Goal: Communication & Community: Connect with others

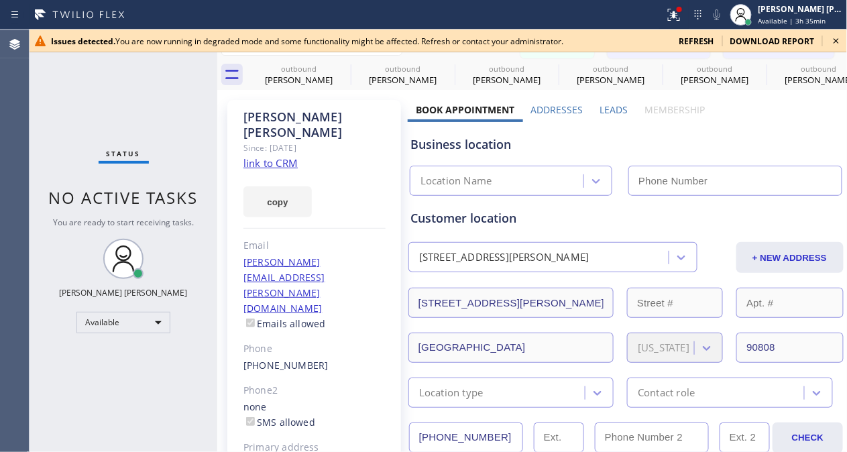
scroll to position [74, 0]
click at [838, 38] on icon at bounding box center [837, 41] width 16 height 16
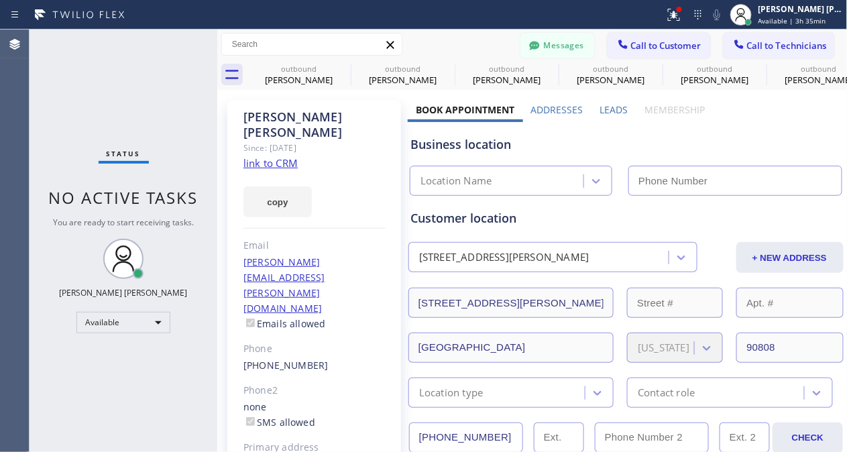
click at [662, 46] on span "Call to Customer" at bounding box center [666, 46] width 70 height 12
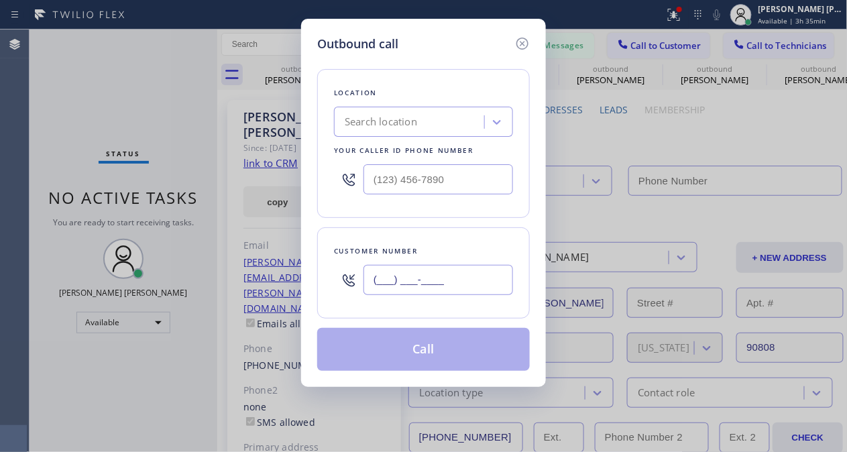
click at [442, 291] on input "(___) ___-____" at bounding box center [439, 280] width 150 height 30
paste input "408) 421-7232"
type input "[PHONE_NUMBER]"
click at [136, 109] on div "Outbound call Location Search location Your caller id phone number Customer num…" at bounding box center [423, 226] width 847 height 452
click at [431, 117] on div "Search location" at bounding box center [411, 122] width 146 height 23
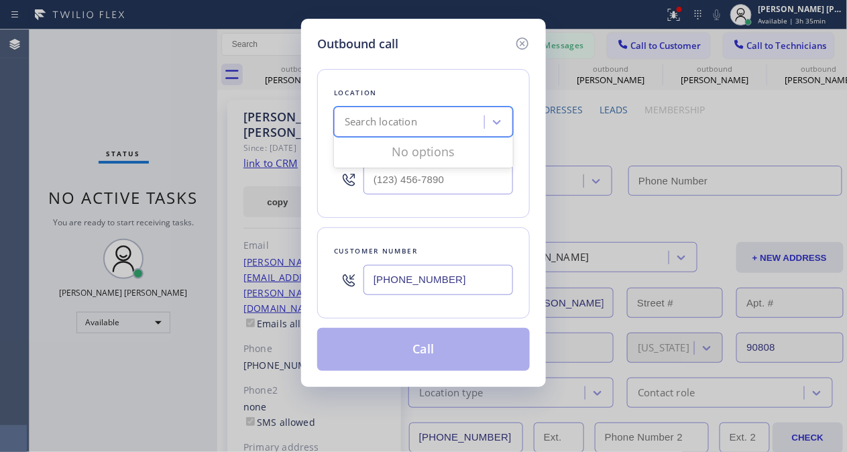
paste input "Electrical Land [GEOGRAPHIC_DATA][PERSON_NAME]"
type input "Electrical Land [GEOGRAPHIC_DATA][PERSON_NAME]"
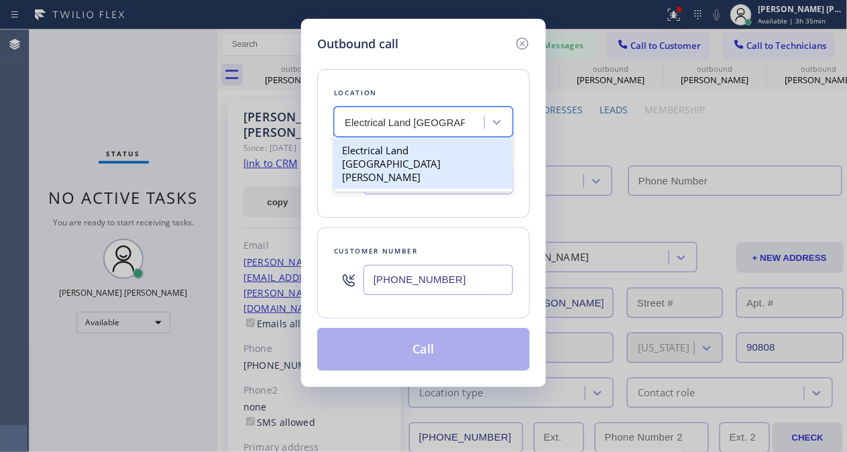
scroll to position [0, 0]
click at [419, 147] on div "Electrical Land [GEOGRAPHIC_DATA][PERSON_NAME]" at bounding box center [423, 163] width 179 height 51
type input "[PHONE_NUMBER]"
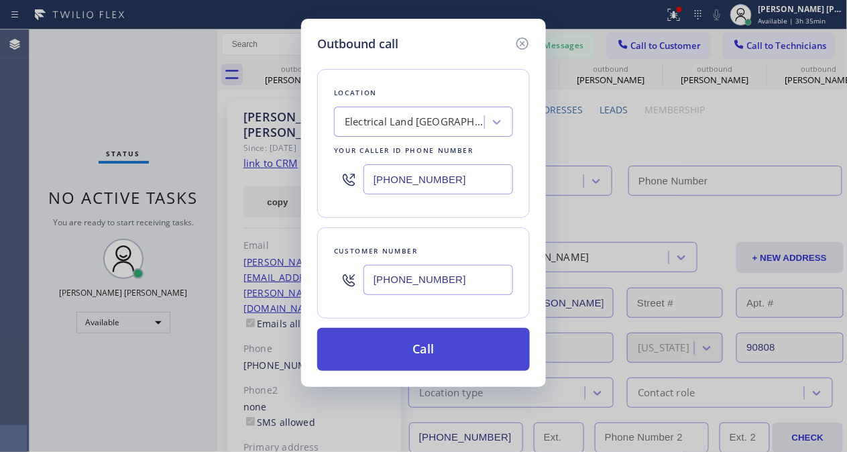
click at [383, 370] on button "Call" at bounding box center [423, 349] width 213 height 43
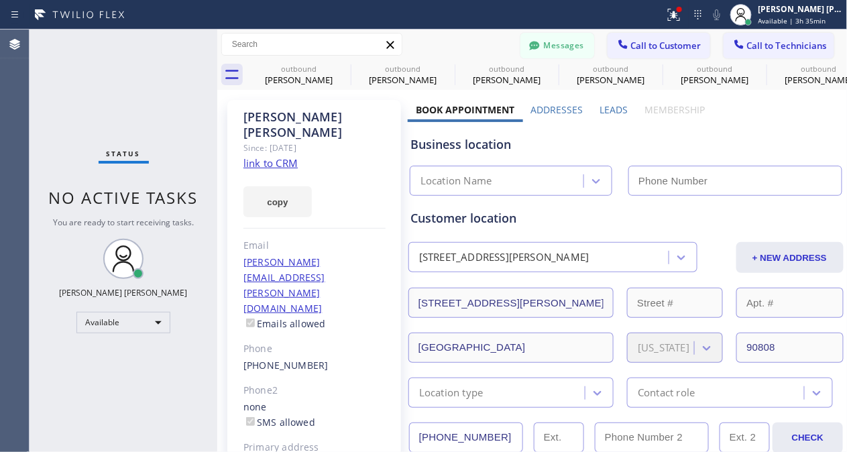
click at [634, 44] on span "Call to Customer" at bounding box center [666, 46] width 70 height 12
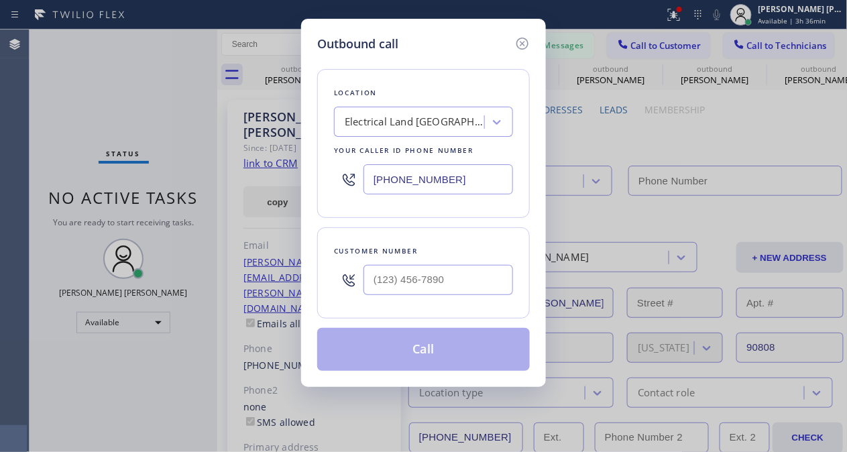
click at [136, 102] on div "Outbound call Location Electrical Land [GEOGRAPHIC_DATA][PERSON_NAME] Your call…" at bounding box center [423, 226] width 847 height 452
click at [460, 286] on input "(___) ___-____" at bounding box center [439, 280] width 150 height 30
paste input "408) 421-7232"
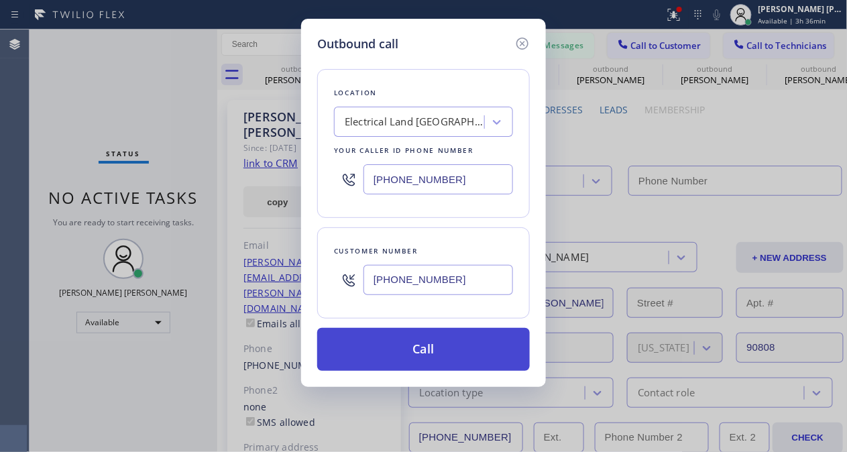
click at [411, 356] on button "Call" at bounding box center [423, 349] width 213 height 43
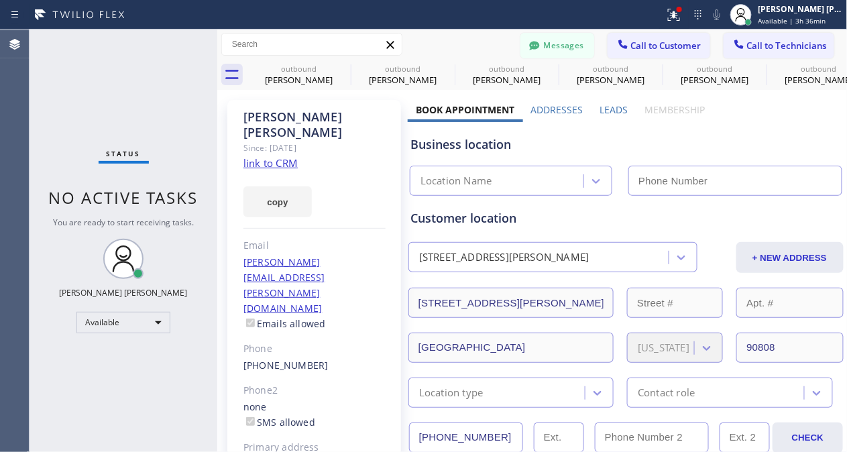
drag, startPoint x: 67, startPoint y: 115, endPoint x: 280, endPoint y: 123, distance: 213.5
click at [69, 114] on div "Status No active tasks You are ready to start receiving tasks. [PERSON_NAME] [P…" at bounding box center [124, 241] width 188 height 423
click at [677, 42] on span "Call to Customer" at bounding box center [666, 46] width 70 height 12
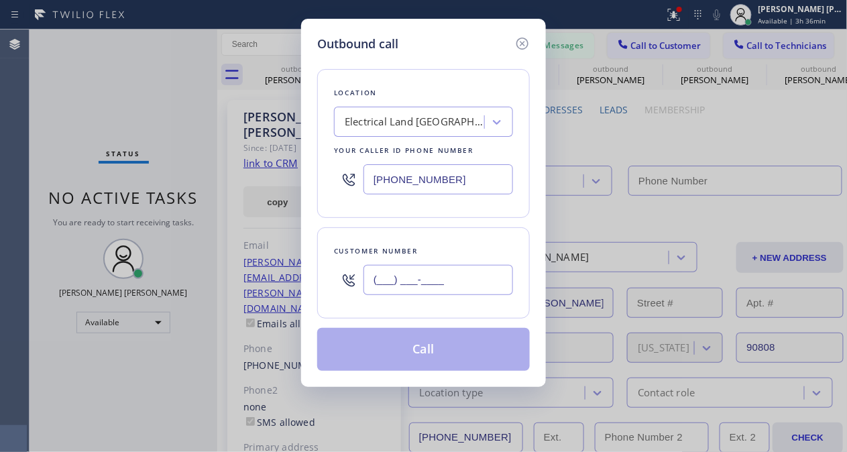
click at [392, 281] on input "(___) ___-____" at bounding box center [439, 280] width 150 height 30
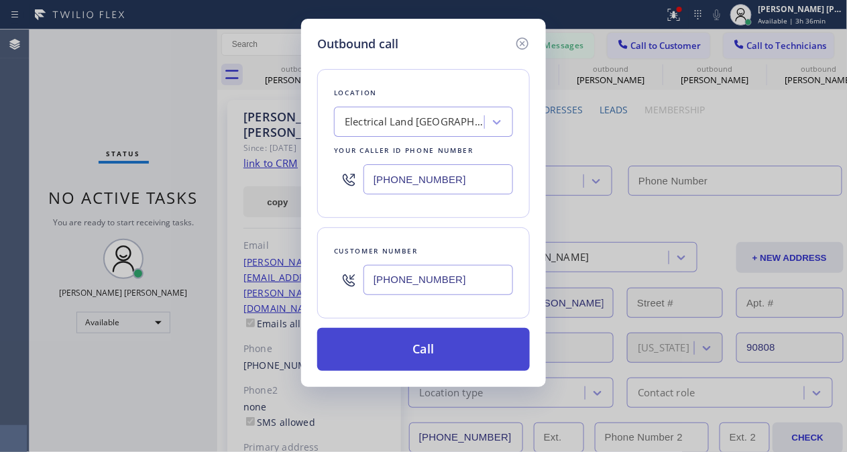
type input "[PHONE_NUMBER]"
click at [364, 360] on button "Call" at bounding box center [423, 349] width 213 height 43
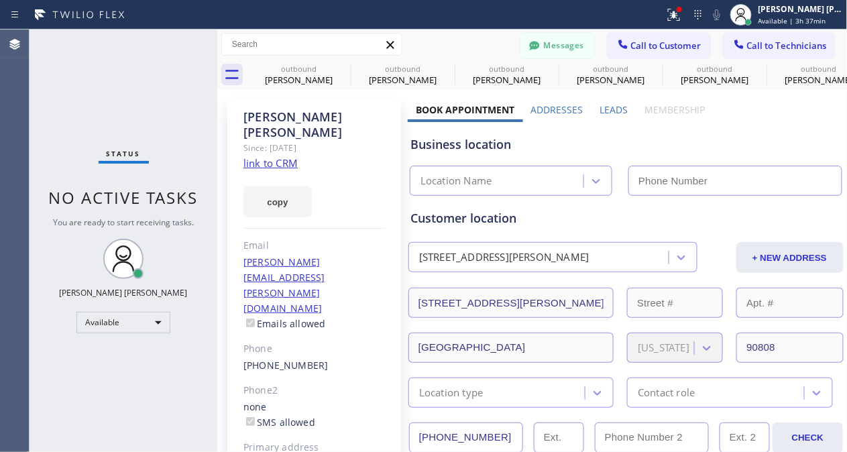
click at [80, 145] on div "Status No active tasks You are ready to start receiving tasks. [PERSON_NAME] [P…" at bounding box center [124, 241] width 188 height 423
click at [767, 45] on span "Call to Technicians" at bounding box center [787, 46] width 80 height 12
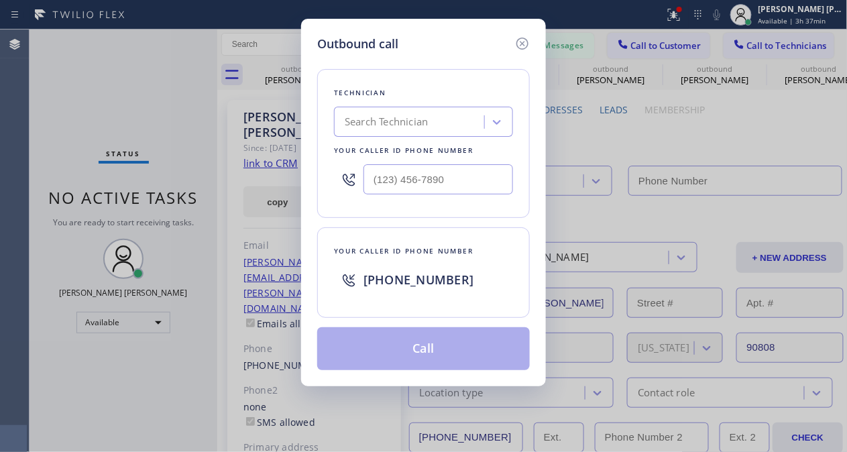
click at [748, 152] on div "Outbound call Technician Search Technician Your caller id phone number Your cal…" at bounding box center [423, 226] width 847 height 452
click at [656, 38] on div "Outbound call Technician Search Technician Your caller id phone number Your cal…" at bounding box center [423, 226] width 847 height 452
click at [518, 40] on icon at bounding box center [523, 44] width 12 height 12
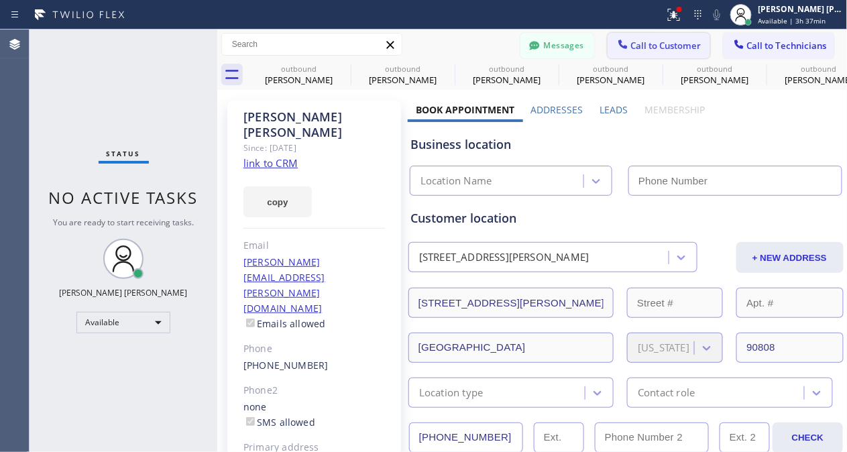
click at [633, 46] on span "Call to Customer" at bounding box center [666, 46] width 70 height 12
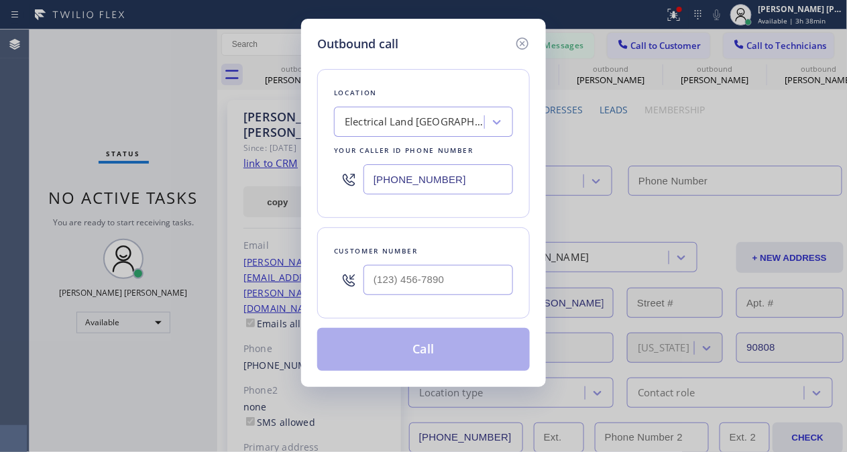
drag, startPoint x: 5, startPoint y: 169, endPoint x: 156, endPoint y: 142, distance: 154.0
click at [5, 169] on div "Outbound call Location Electrical Land [GEOGRAPHIC_DATA][PERSON_NAME] Your call…" at bounding box center [423, 226] width 847 height 452
click at [524, 45] on icon at bounding box center [523, 44] width 16 height 16
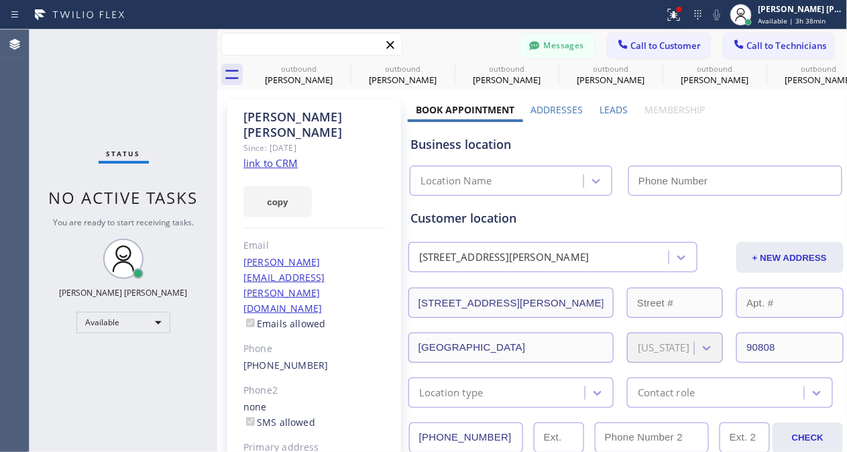
click at [313, 50] on input "text" at bounding box center [312, 44] width 180 height 21
paste input "[PHONE_NUMBER]"
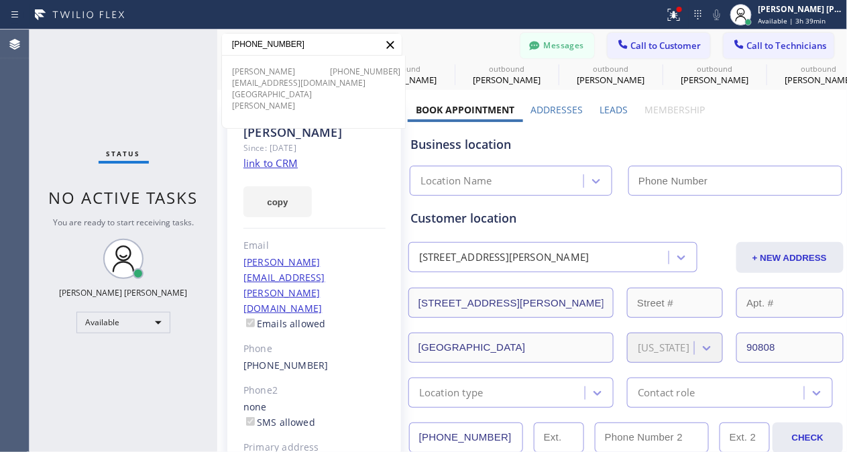
type input "[PHONE_NUMBER]"
click at [259, 89] on span "[GEOGRAPHIC_DATA][PERSON_NAME]" at bounding box center [264, 100] width 65 height 23
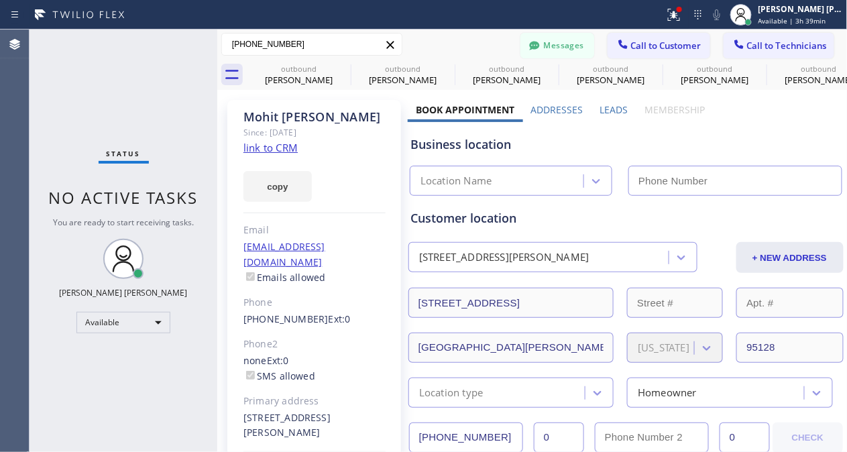
click at [123, 121] on div "Status No active tasks You are ready to start receiving tasks. [PERSON_NAME] [P…" at bounding box center [124, 241] width 188 height 423
click at [555, 44] on button "Messages" at bounding box center [558, 45] width 74 height 25
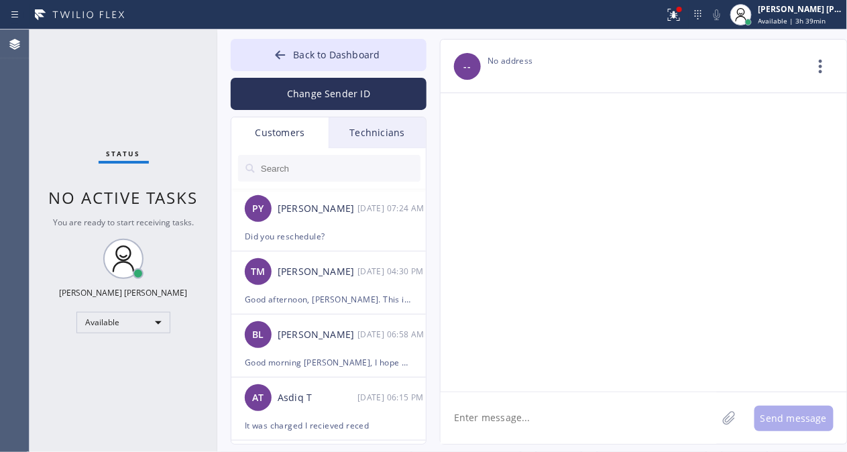
click at [296, 159] on input "text" at bounding box center [340, 168] width 161 height 27
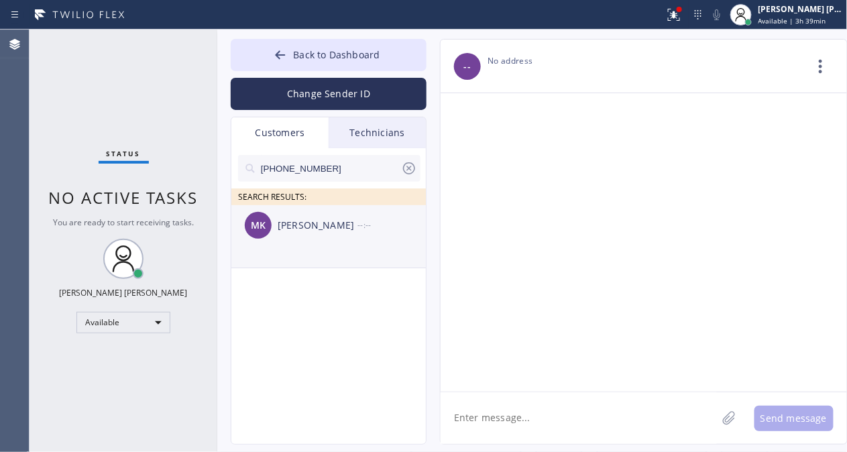
click at [336, 219] on div "[PERSON_NAME]" at bounding box center [318, 225] width 80 height 15
click at [526, 419] on textarea at bounding box center [579, 419] width 276 height 52
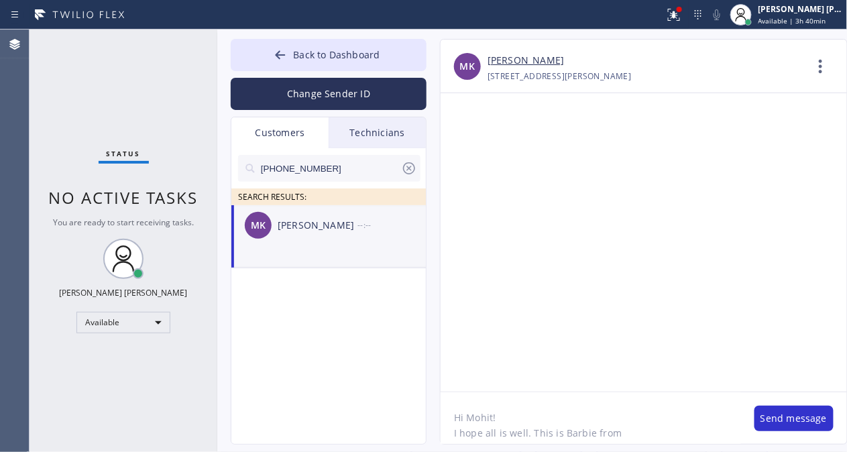
drag, startPoint x: 87, startPoint y: 395, endPoint x: 591, endPoint y: 348, distance: 506.8
click at [90, 395] on div "Status No active tasks You are ready to start receiving tasks. [PERSON_NAME] [P…" at bounding box center [124, 241] width 188 height 423
click at [631, 435] on textarea "Hi Mohit! I hope all is well. This is Barbie from" at bounding box center [591, 419] width 301 height 52
paste textarea "Electrical Land [GEOGRAPHIC_DATA][PERSON_NAME]"
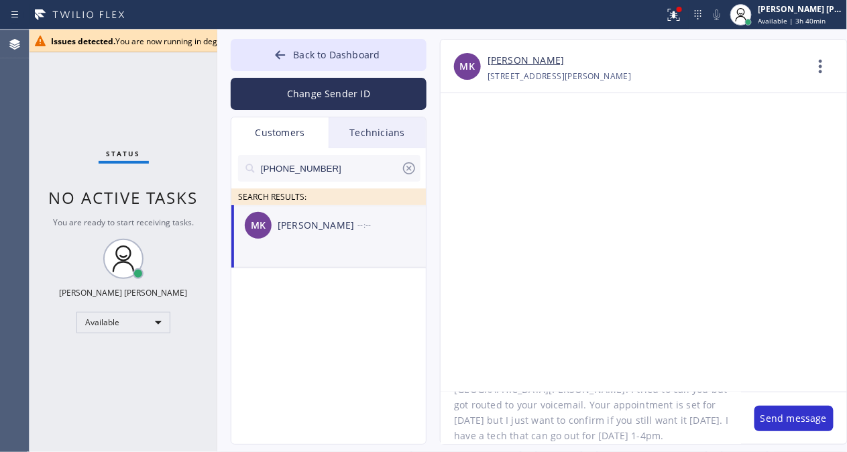
scroll to position [89, 0]
type textarea "Hi Mohit! I hope all is well. This is Barbie from Electrical Land [GEOGRAPHIC_D…"
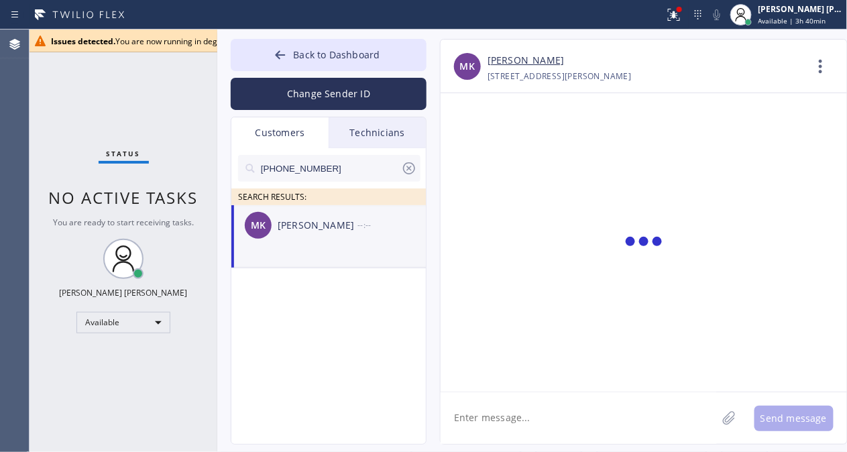
scroll to position [0, 0]
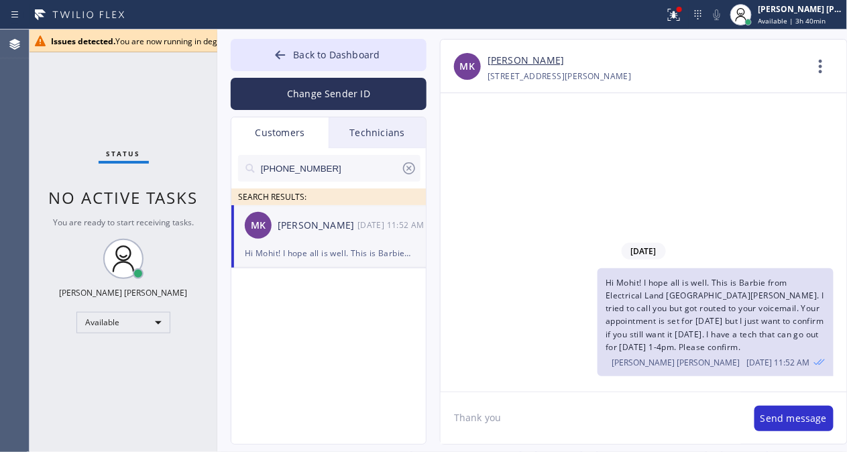
type textarea "Thank you !"
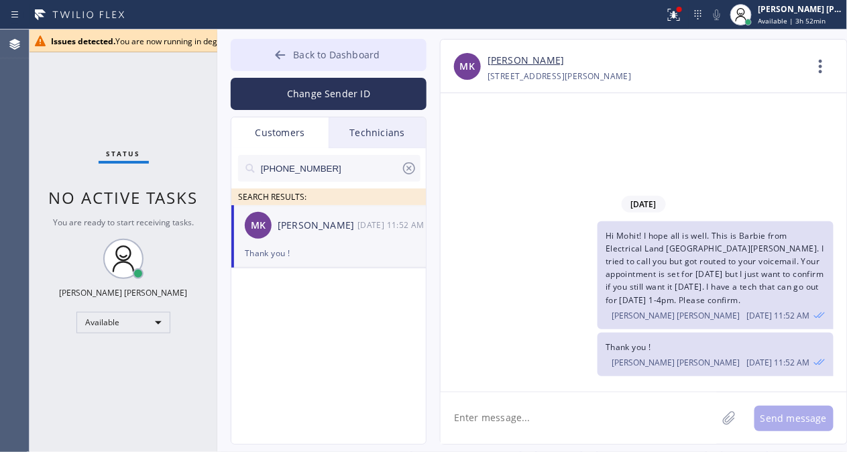
click at [289, 54] on div at bounding box center [280, 56] width 16 height 16
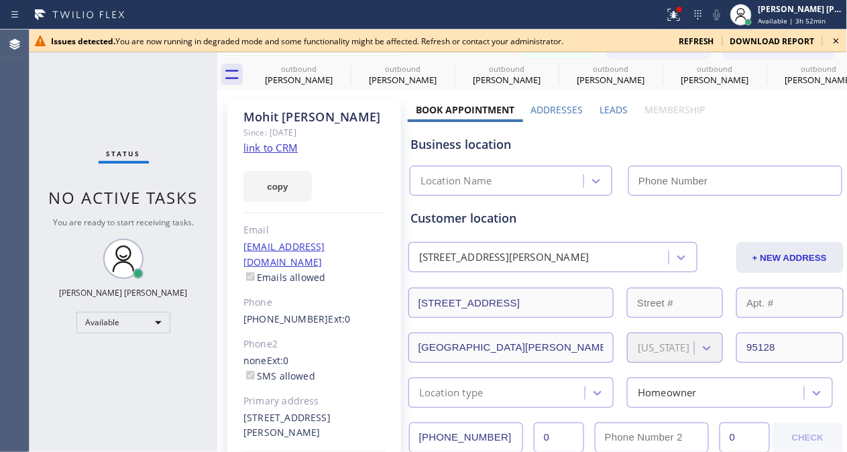
click at [835, 36] on icon at bounding box center [837, 41] width 16 height 16
click at [127, 408] on div "Status No active tasks You are ready to start receiving tasks. [PERSON_NAME] [P…" at bounding box center [124, 241] width 188 height 423
click at [148, 323] on div "Available" at bounding box center [123, 322] width 94 height 21
click at [132, 334] on li "Offline" at bounding box center [122, 341] width 91 height 16
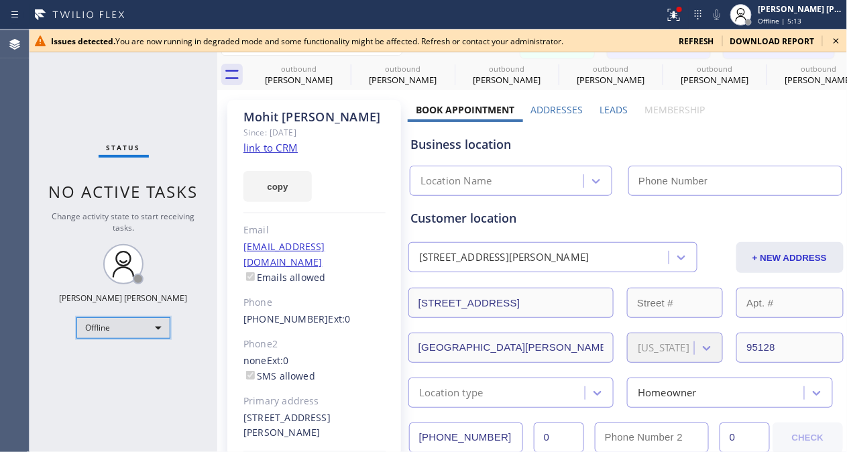
click at [150, 331] on div "Offline" at bounding box center [123, 327] width 94 height 21
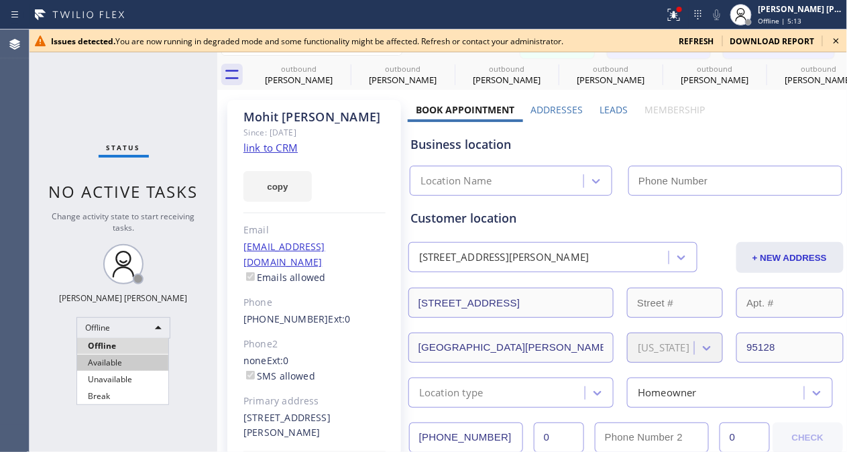
click at [128, 362] on li "Available" at bounding box center [122, 363] width 91 height 16
